Goal: Information Seeking & Learning: Learn about a topic

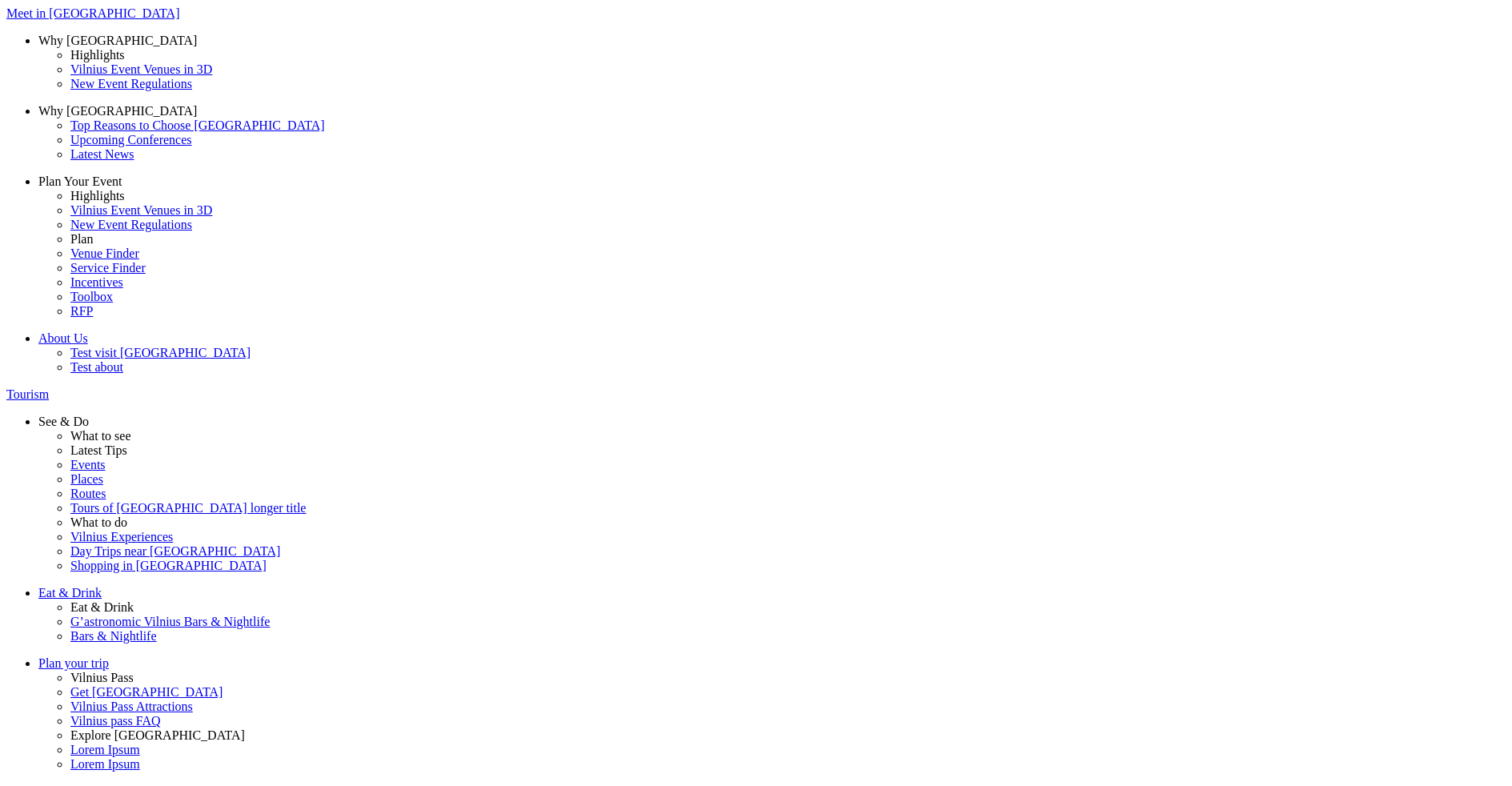
type input "venue finder"
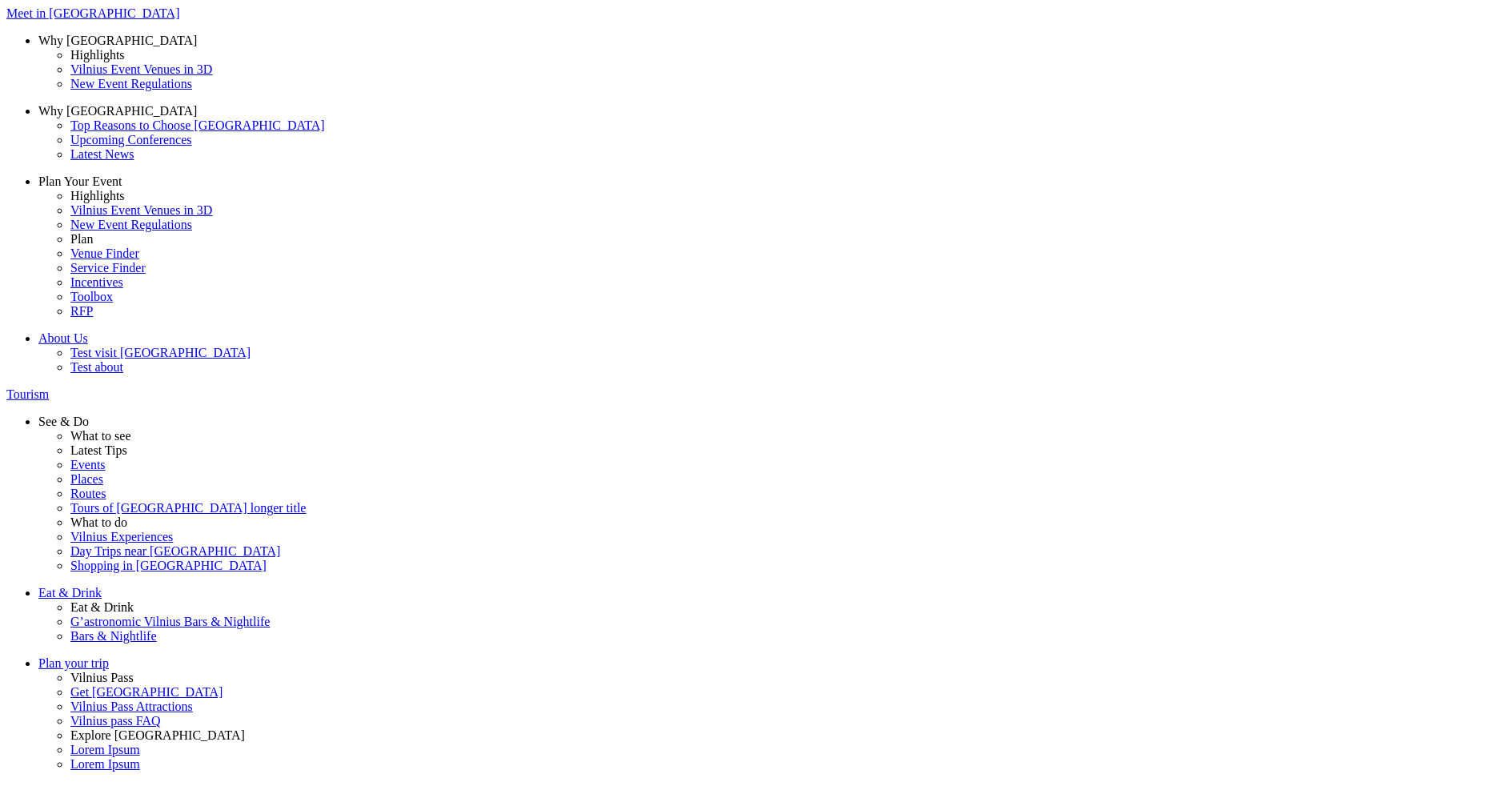
type input "venue finder"
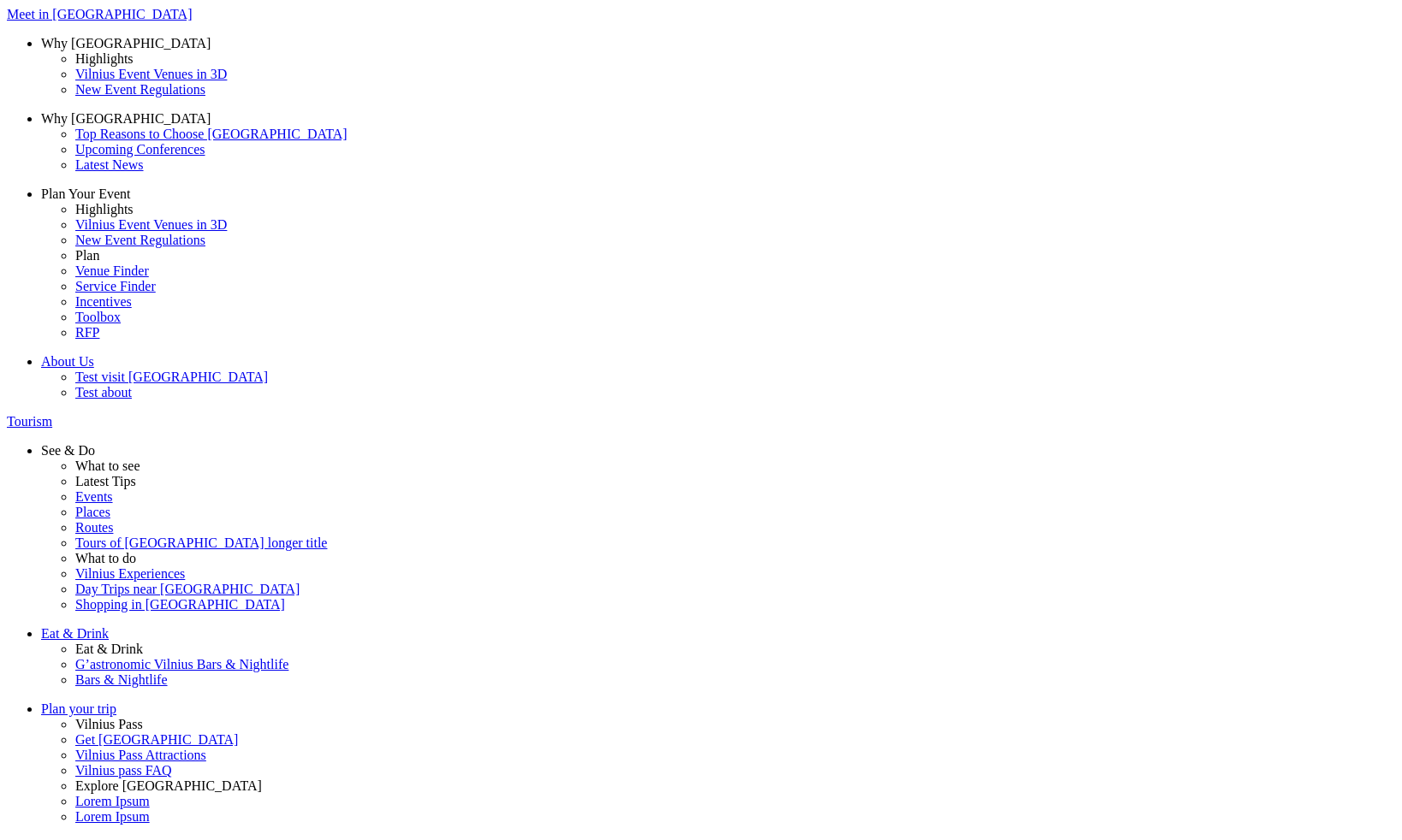
click at [1164, 72] on button "Lt" at bounding box center [1152, 63] width 23 height 18
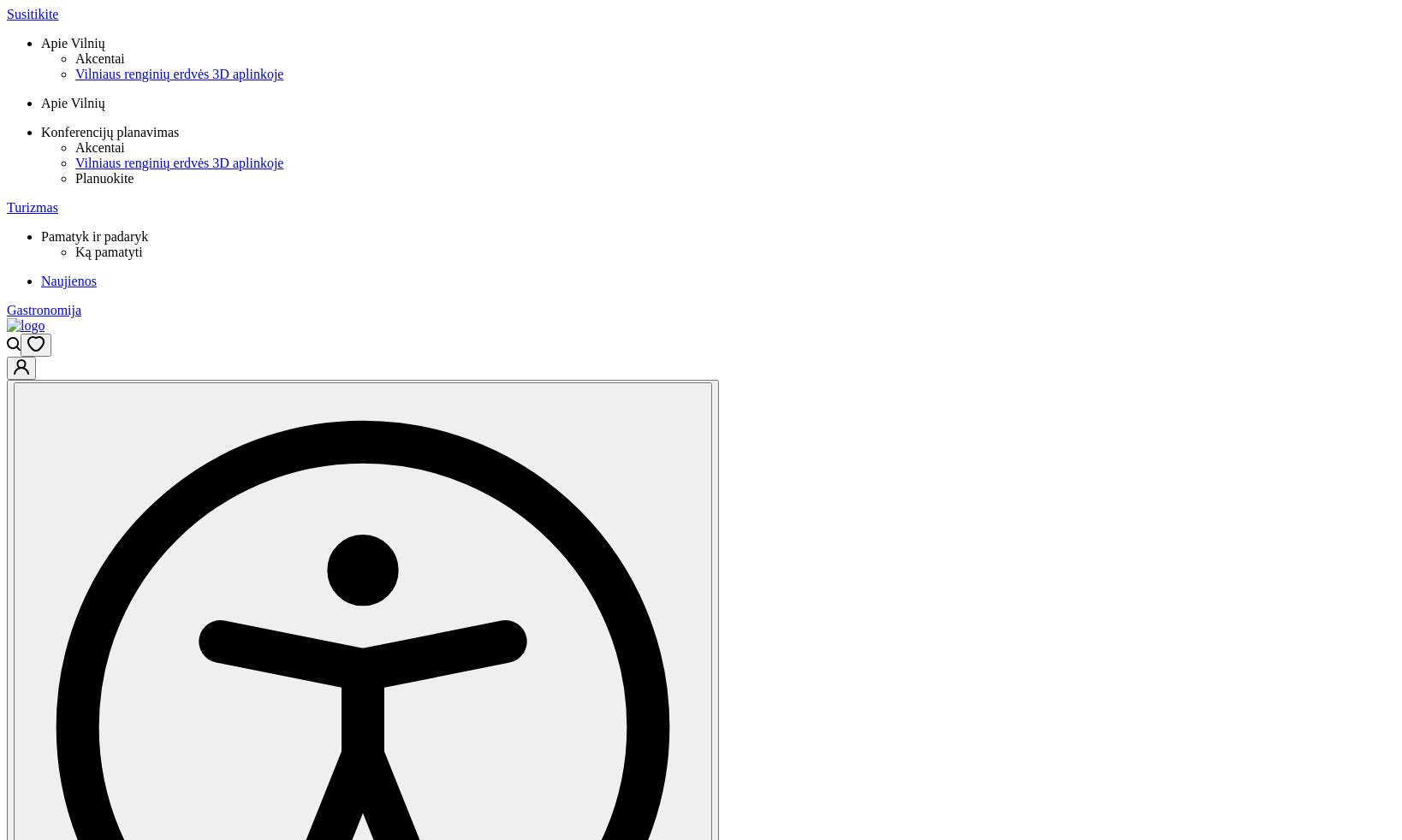
type input "venue finder"
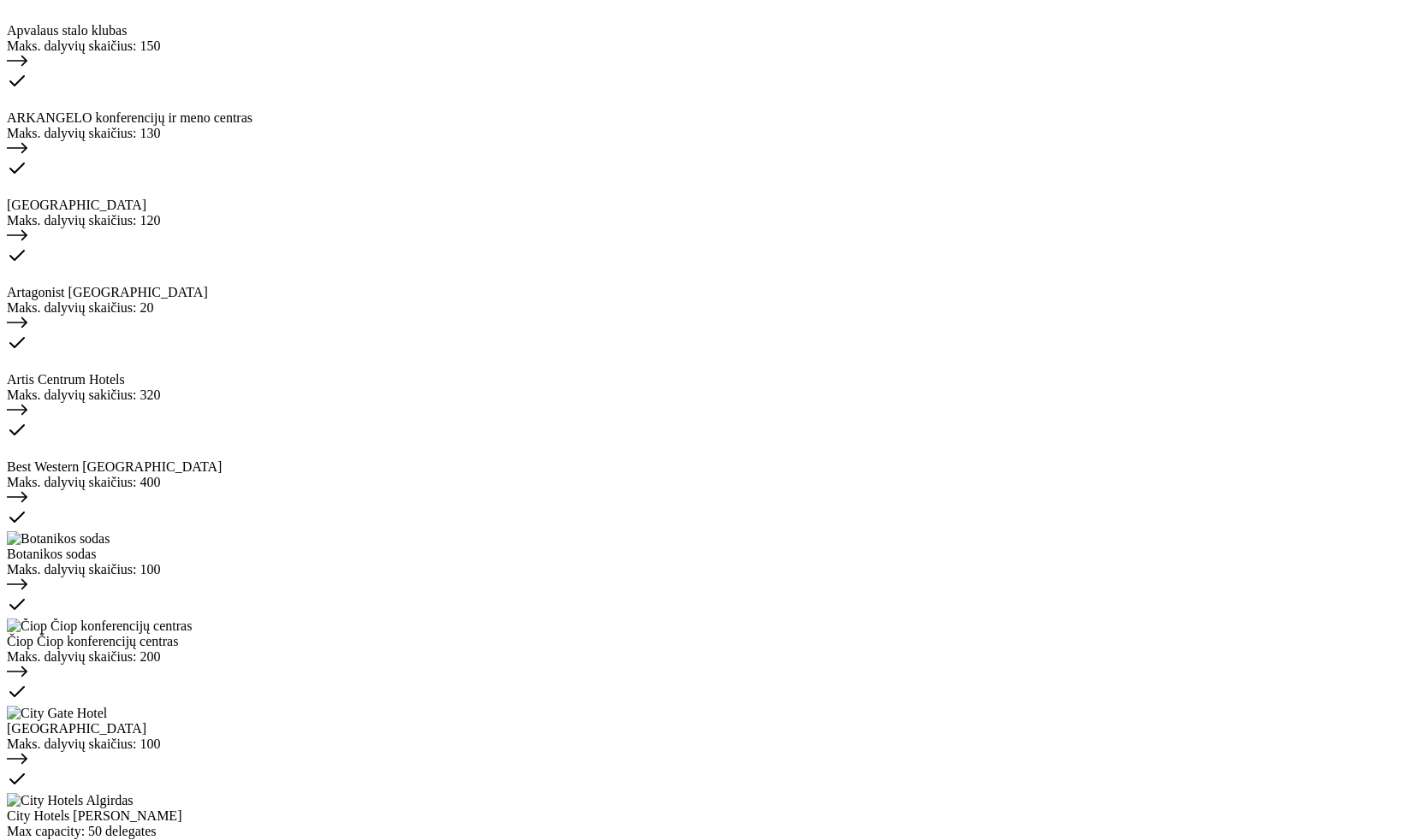
scroll to position [1698, 0]
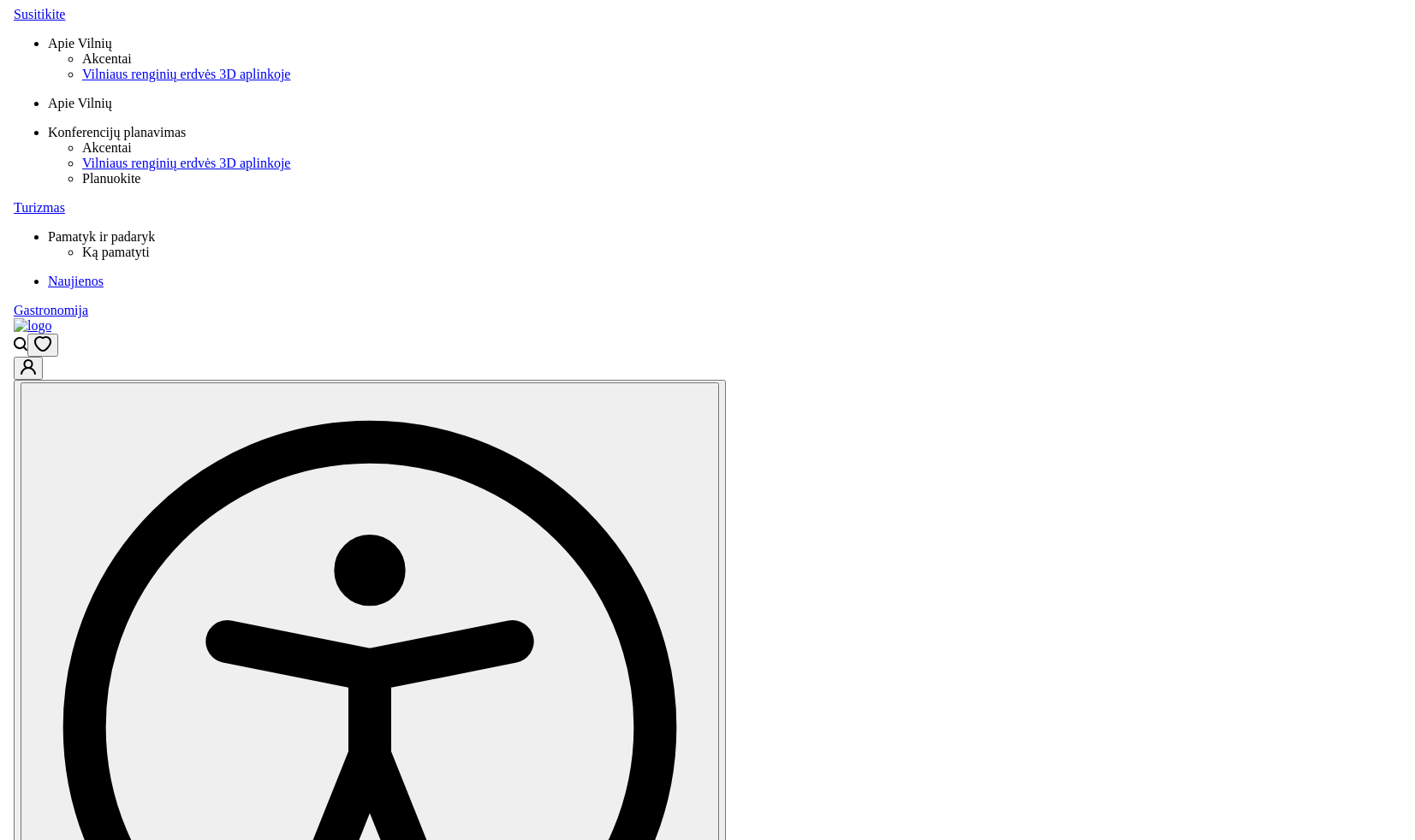
scroll to position [1698, 0]
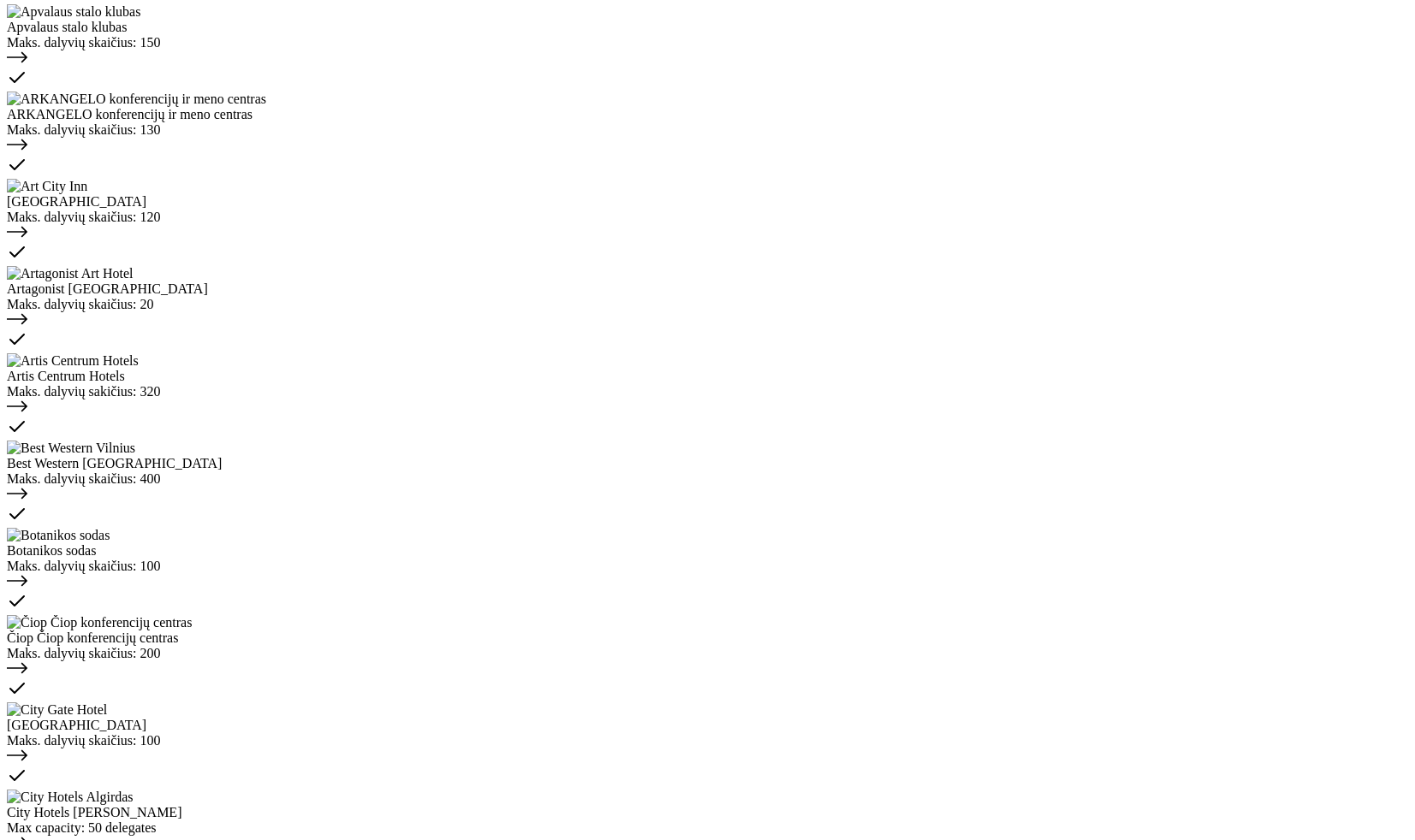
type input "get vilnius pass"
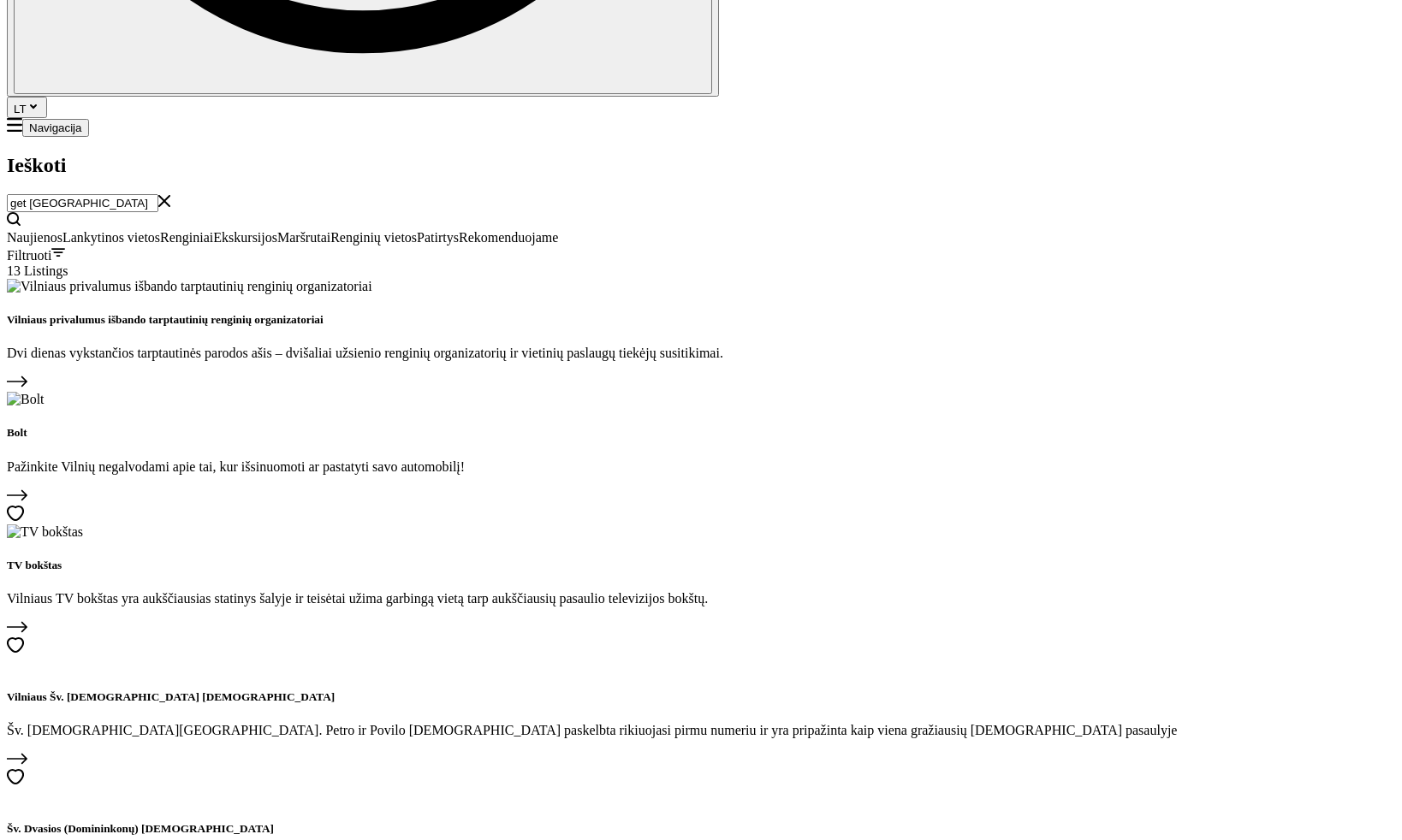
scroll to position [954, 0]
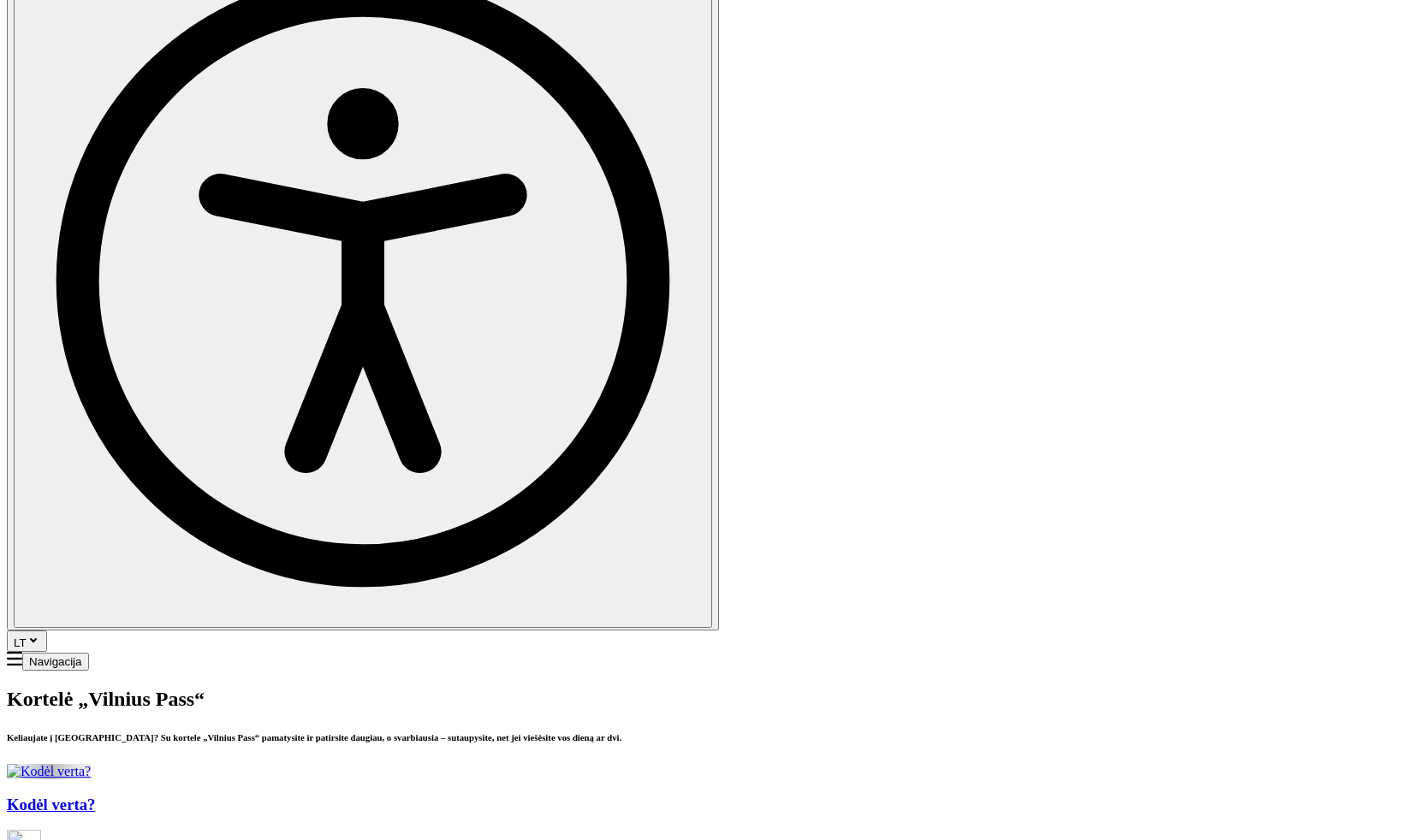
scroll to position [645, 0]
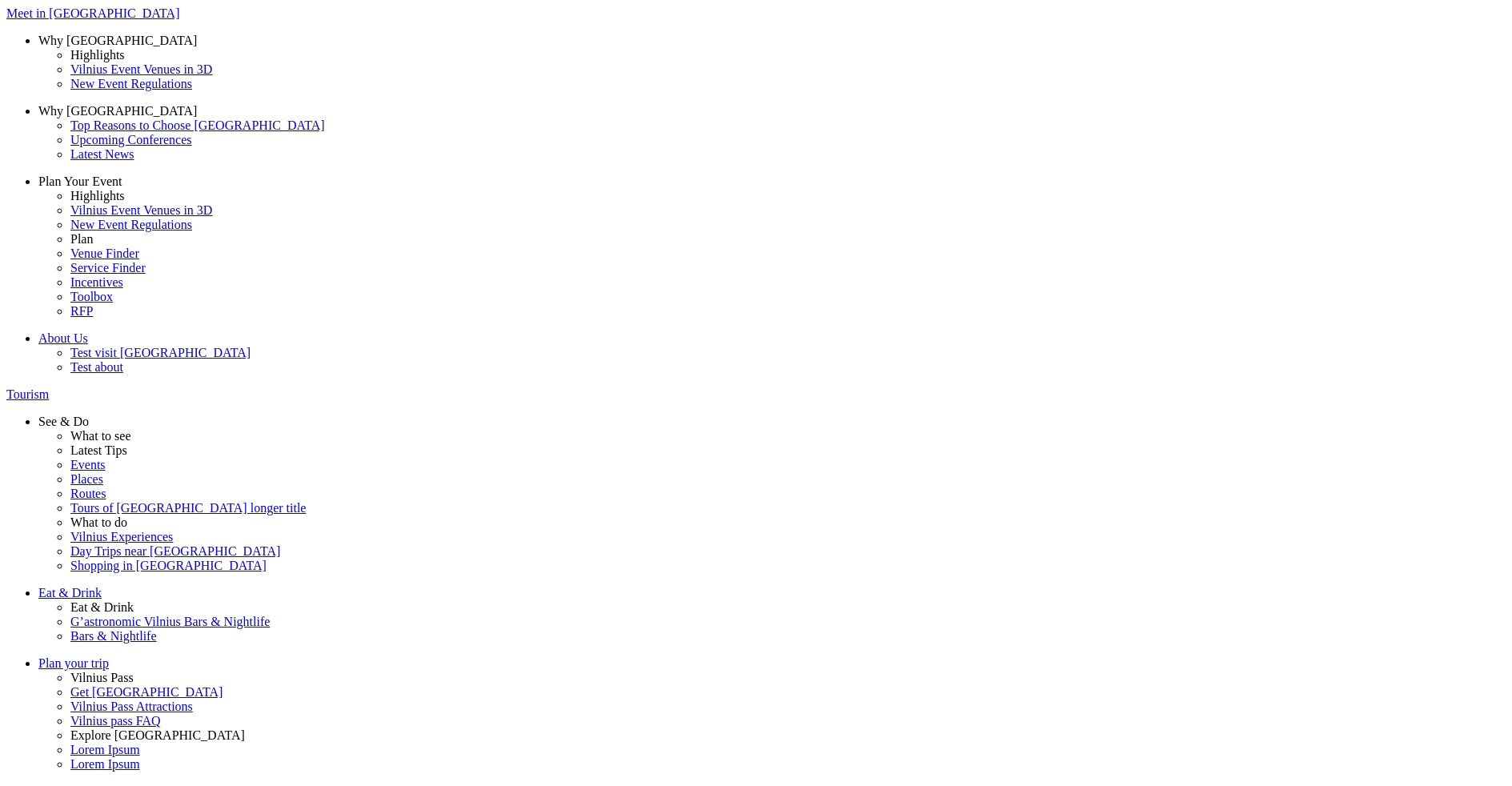
click at [0, 0] on span "My spouse" at bounding box center [0, 0] width 0 height 0
click at [0, 0] on input "My spouse" at bounding box center [0, 0] width 0 height 0
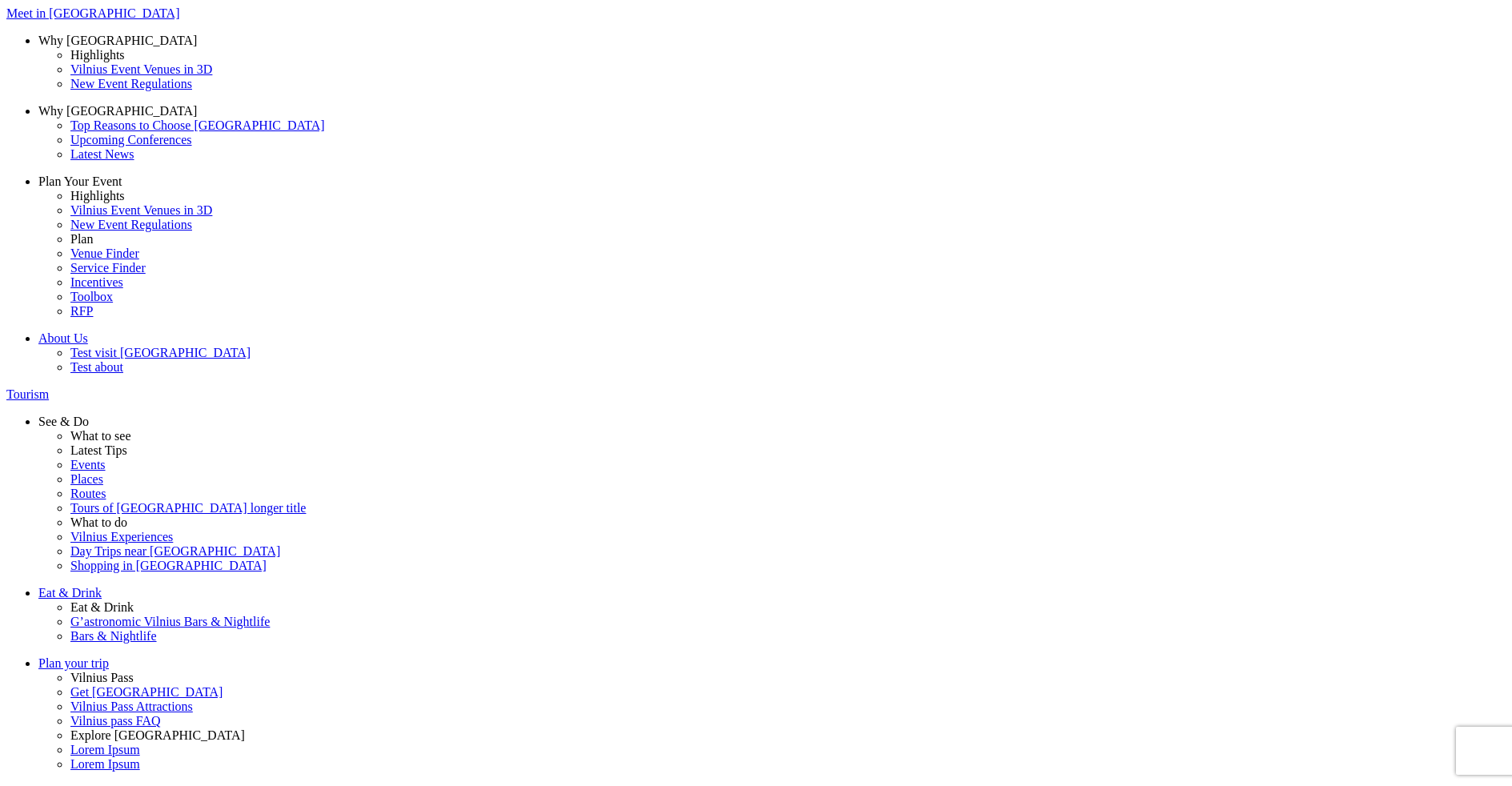
drag, startPoint x: 398, startPoint y: 227, endPoint x: 523, endPoint y: 254, distance: 127.9
